Goal: Task Accomplishment & Management: Use online tool/utility

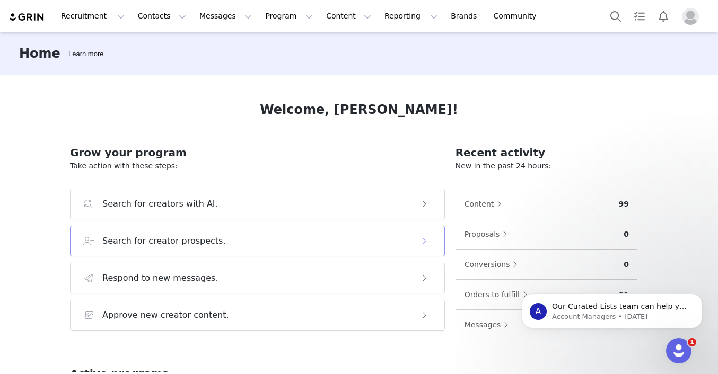
click at [156, 244] on h3 "Search for creator prospects." at bounding box center [164, 241] width 124 height 13
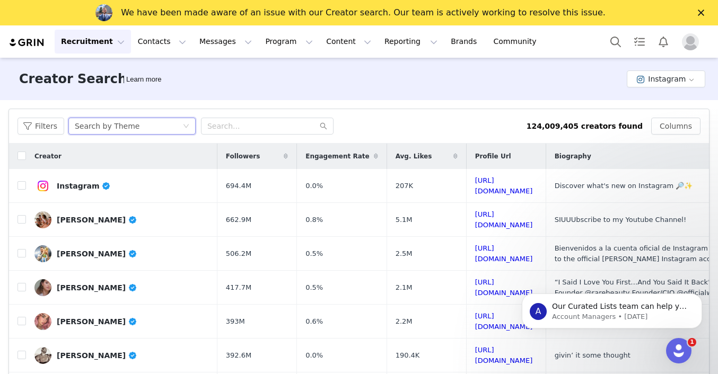
click at [114, 127] on div "Search by Theme" at bounding box center [107, 126] width 65 height 16
click at [241, 122] on input "text" at bounding box center [267, 126] width 133 height 17
type input "[PERSON_NAME]"
click at [321, 127] on icon "icon: search" at bounding box center [323, 126] width 7 height 7
click at [322, 126] on icon "icon: search" at bounding box center [323, 126] width 7 height 7
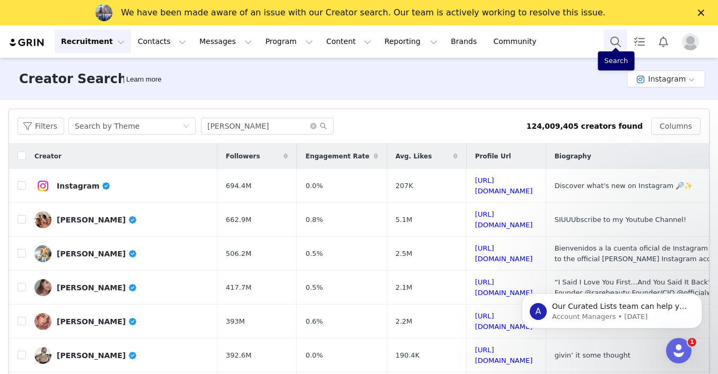
click at [611, 41] on button "Search" at bounding box center [615, 42] width 23 height 24
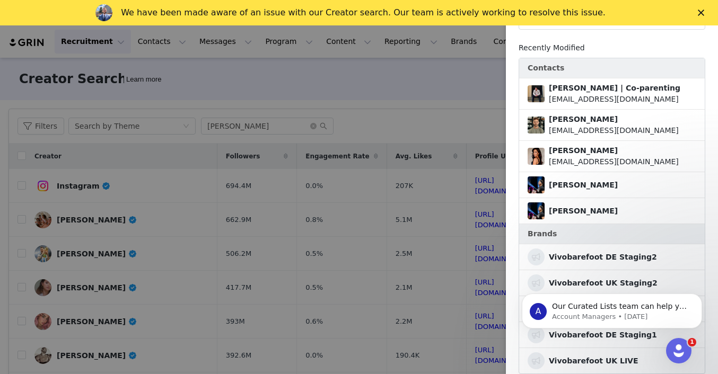
click at [404, 90] on div at bounding box center [359, 187] width 718 height 374
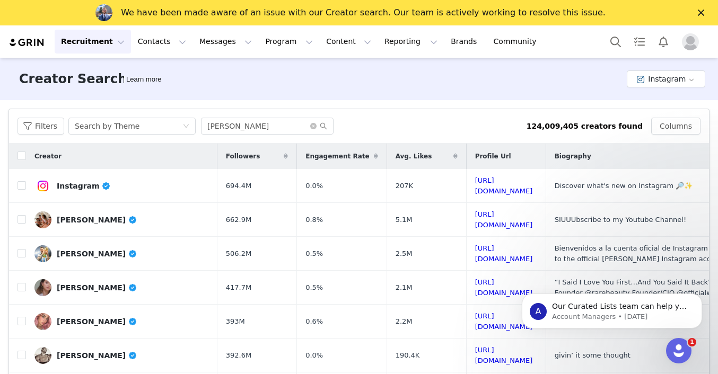
click at [703, 12] on icon "Close" at bounding box center [701, 13] width 6 height 6
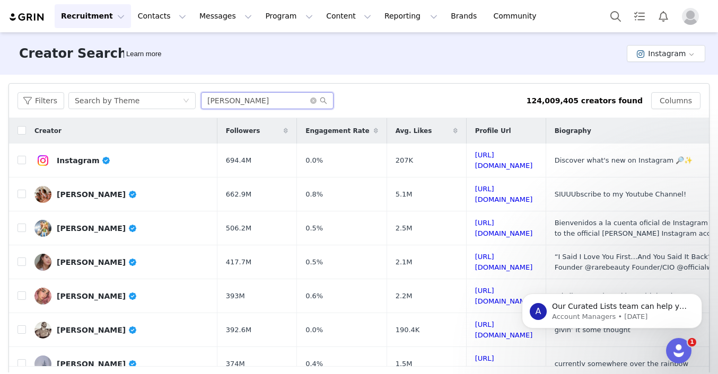
click at [242, 102] on input "[PERSON_NAME]" at bounding box center [267, 100] width 133 height 17
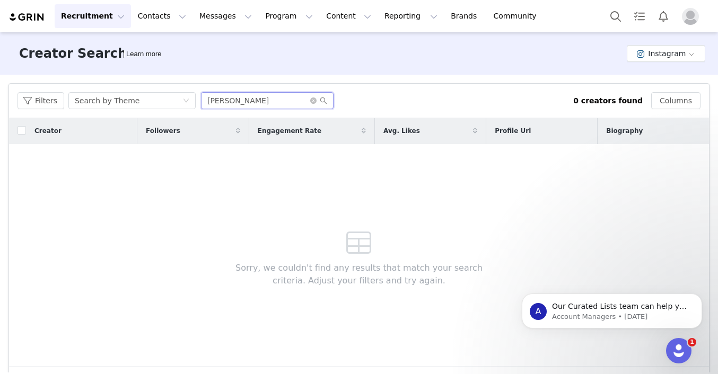
click at [253, 109] on input "[PERSON_NAME]" at bounding box center [267, 100] width 133 height 17
click at [320, 20] on button "Content Content" at bounding box center [349, 16] width 58 height 24
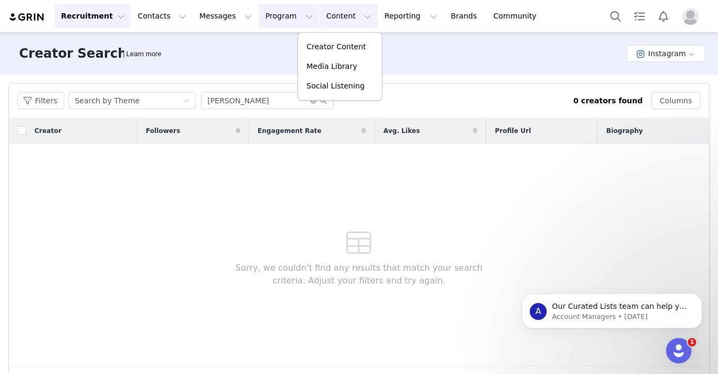
click at [272, 19] on button "Program Program" at bounding box center [289, 16] width 60 height 24
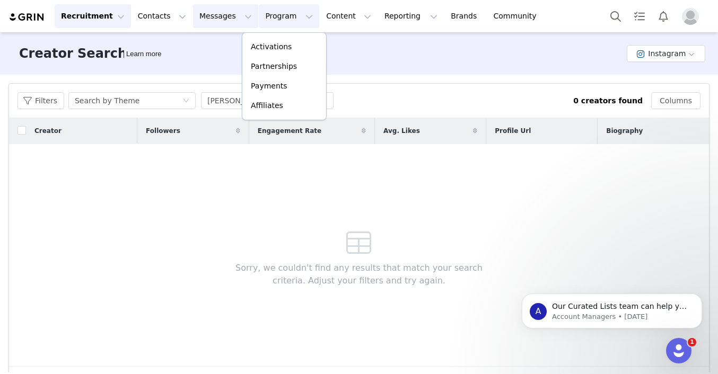
click at [210, 15] on button "Messages Messages" at bounding box center [225, 16] width 65 height 24
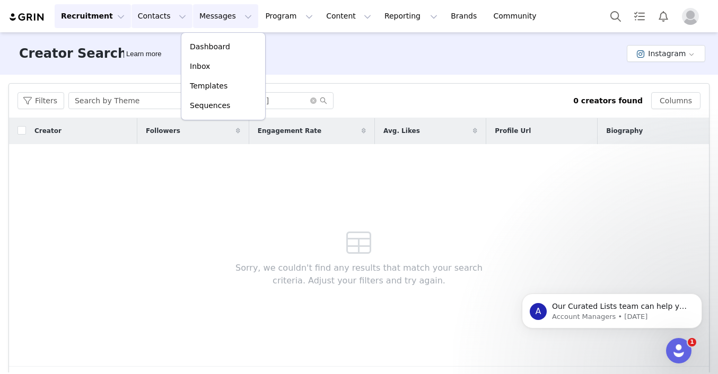
click at [153, 15] on button "Contacts Contacts" at bounding box center [161, 16] width 61 height 24
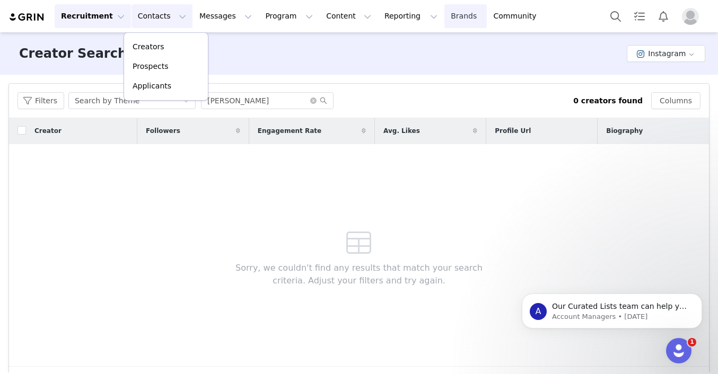
click at [444, 17] on link "Brands Brands" at bounding box center [465, 16] width 42 height 24
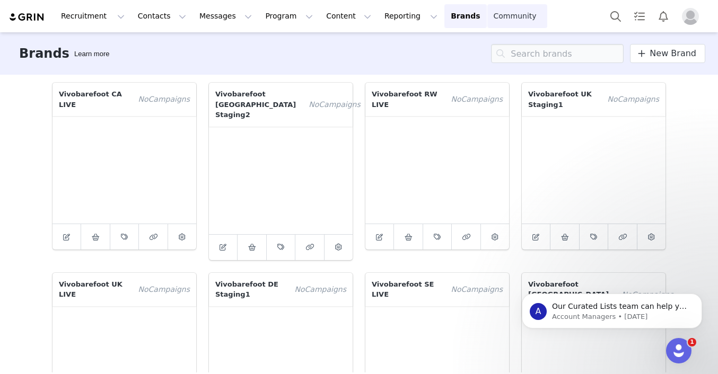
click at [493, 19] on link "Community Community" at bounding box center [517, 16] width 60 height 24
click at [197, 53] on div "Brands Learn more New Brand" at bounding box center [359, 53] width 718 height 42
click at [31, 22] on div "Recruitment Recruitment Creator Search Curated Lists Landing Pages Web Extensio…" at bounding box center [277, 16] width 539 height 24
click at [618, 22] on button "Search" at bounding box center [615, 16] width 23 height 24
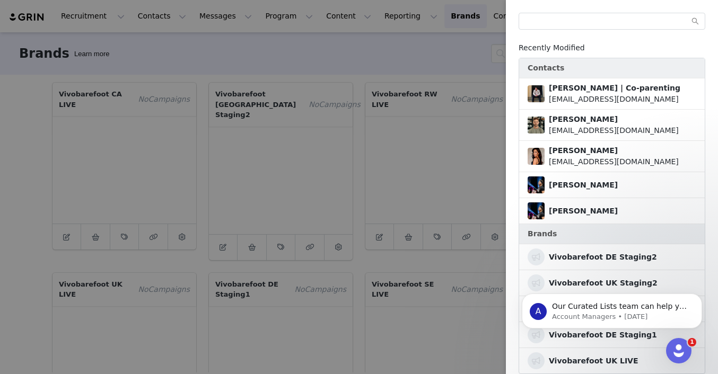
click at [418, 46] on div at bounding box center [359, 187] width 718 height 374
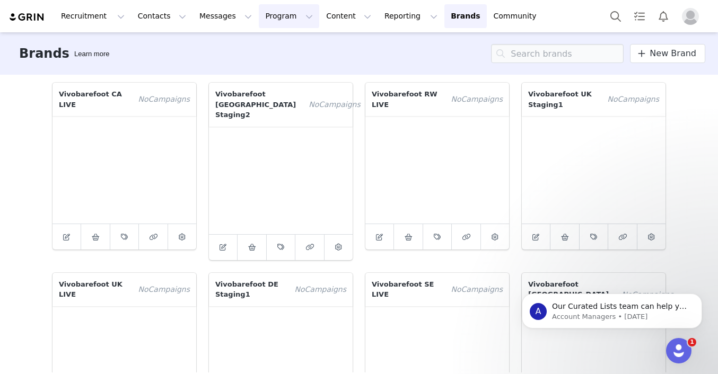
click at [274, 18] on button "Program Program" at bounding box center [289, 16] width 60 height 24
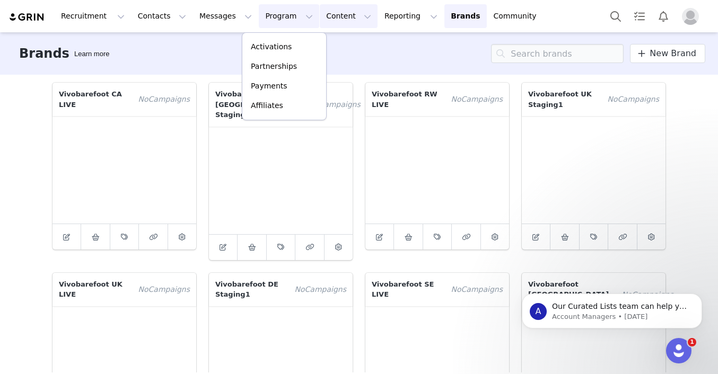
click at [330, 14] on button "Content Content" at bounding box center [349, 16] width 58 height 24
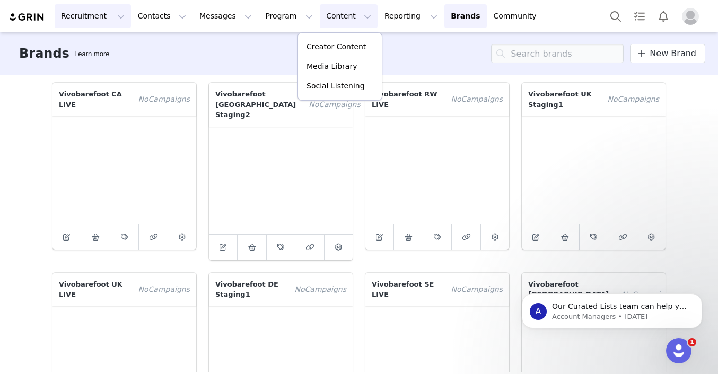
click at [86, 21] on button "Recruitment Recruitment" at bounding box center [93, 16] width 76 height 24
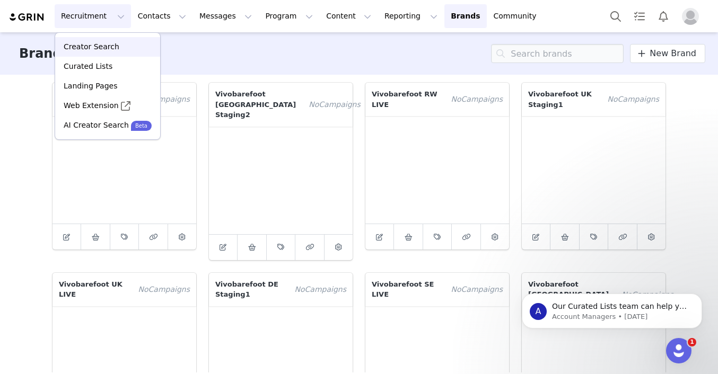
click at [95, 49] on p "Creator Search" at bounding box center [92, 46] width 56 height 11
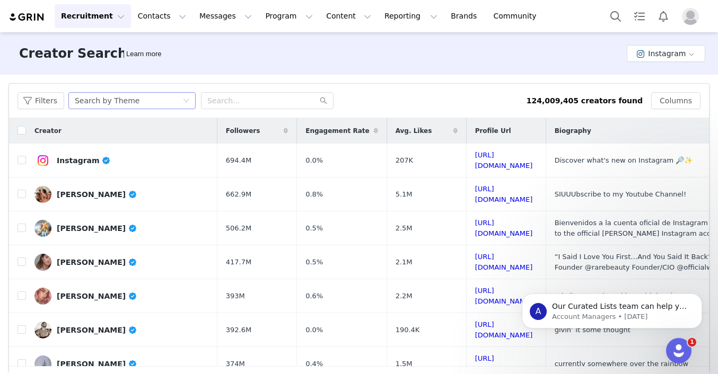
click at [128, 102] on div "Search by Theme" at bounding box center [107, 101] width 65 height 16
click at [253, 106] on input "text" at bounding box center [267, 100] width 133 height 17
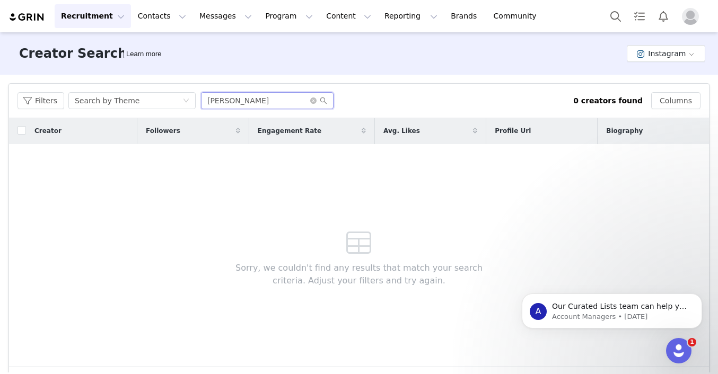
click at [241, 98] on input "[PERSON_NAME]" at bounding box center [267, 100] width 133 height 17
click at [272, 105] on input "[PERSON_NAME]" at bounding box center [267, 100] width 133 height 17
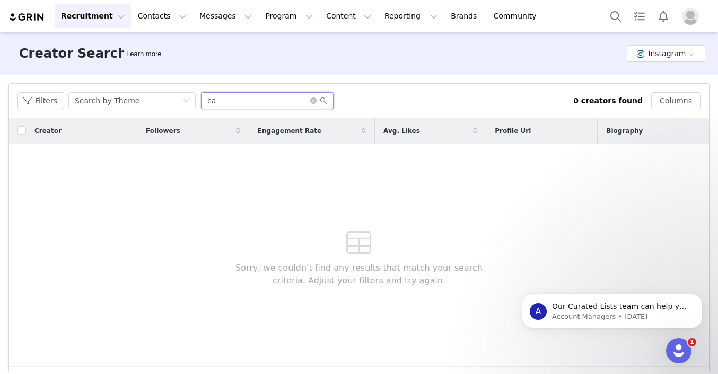
type input "c"
type input "[PERSON_NAME]"
click at [667, 52] on button "Instagram" at bounding box center [666, 53] width 78 height 17
click at [99, 104] on div "Search by Theme" at bounding box center [107, 101] width 65 height 16
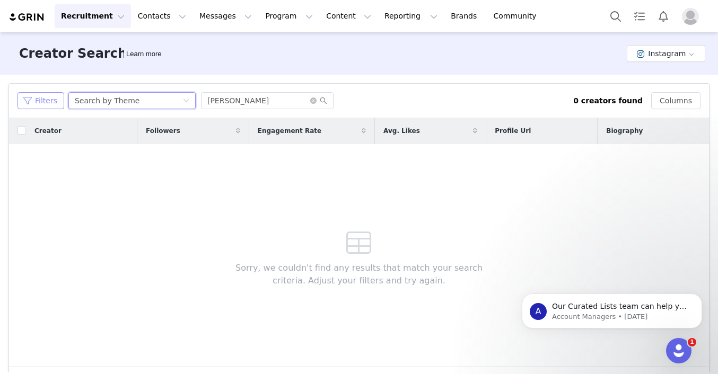
click at [34, 101] on button "Filters" at bounding box center [40, 100] width 47 height 17
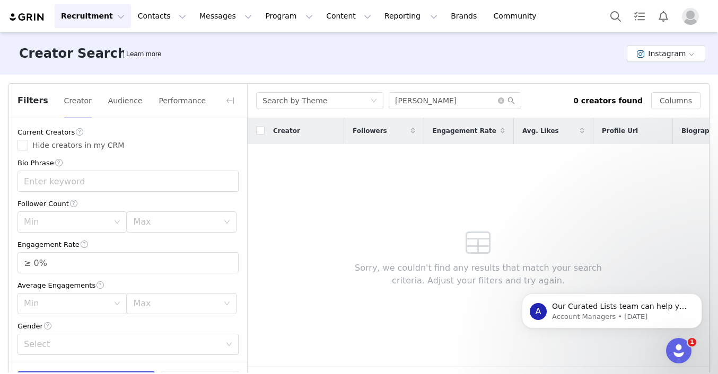
click at [34, 101] on span "Filters" at bounding box center [32, 100] width 31 height 13
click at [354, 207] on div "Sorry, we couldn't find any results that match your search criteria. Adjust you…" at bounding box center [478, 255] width 305 height 223
